Goal: Task Accomplishment & Management: Manage account settings

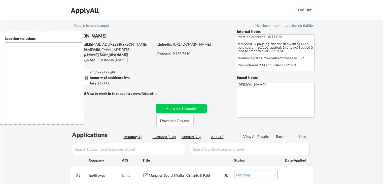
select select ""pending""
type textarea "[GEOGRAPHIC_DATA], [GEOGRAPHIC_DATA] [GEOGRAPHIC_DATA], [GEOGRAPHIC_DATA] [GEOG…"
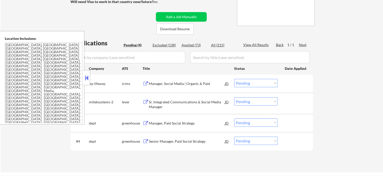
scroll to position [101, 0]
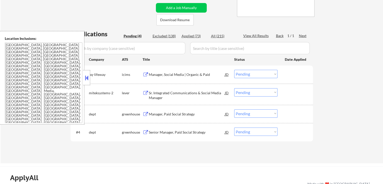
click at [195, 76] on div "Manager, Social Media | Organic & Paid" at bounding box center [187, 74] width 76 height 5
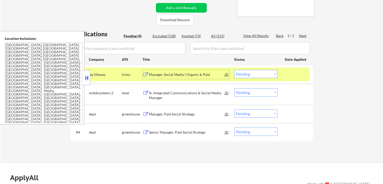
click at [209, 95] on div "Sr. Integrated Communications & Social Media Manager" at bounding box center [187, 95] width 76 height 10
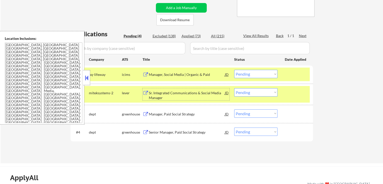
click at [251, 93] on select "Choose an option... Pending Applied Excluded (Questions) Excluded (Expired) Exc…" at bounding box center [255, 92] width 43 height 8
click at [234, 88] on select "Choose an option... Pending Applied Excluded (Questions) Excluded (Expired) Exc…" at bounding box center [255, 92] width 43 height 8
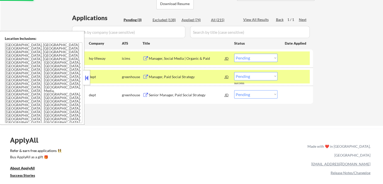
scroll to position [126, 0]
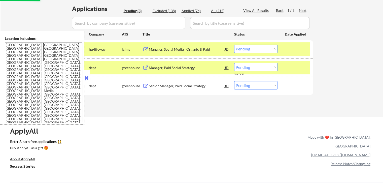
click at [196, 70] on div "Manager, Paid Social Strategy" at bounding box center [187, 67] width 76 height 5
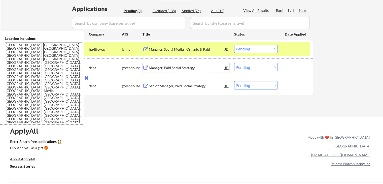
click at [251, 70] on select "Choose an option... Pending Applied Excluded (Questions) Excluded (Expired) Exc…" at bounding box center [255, 67] width 43 height 8
click at [234, 63] on select "Choose an option... Pending Applied Excluded (Questions) Excluded (Expired) Exc…" at bounding box center [255, 67] width 43 height 8
click at [191, 87] on div "Senior Manager, Paid Social Strategy" at bounding box center [187, 85] width 76 height 5
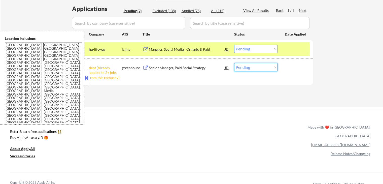
click at [242, 65] on select "Choose an option... Pending Applied Excluded (Questions) Excluded (Expired) Exc…" at bounding box center [255, 67] width 43 height 8
select select ""excluded__other_""
click at [234, 63] on select "Choose an option... Pending Applied Excluded (Questions) Excluded (Expired) Exc…" at bounding box center [255, 67] width 43 height 8
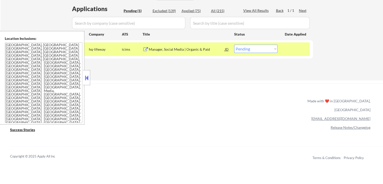
drag, startPoint x: 250, startPoint y: 49, endPoint x: 250, endPoint y: 52, distance: 3.0
click at [250, 49] on select "Choose an option... Pending Applied Excluded (Questions) Excluded (Expired) Exc…" at bounding box center [255, 49] width 43 height 8
select select ""excluded""
click at [234, 45] on select "Choose an option... Pending Applied Excluded (Questions) Excluded (Expired) Exc…" at bounding box center [255, 49] width 43 height 8
